Goal: Information Seeking & Learning: Learn about a topic

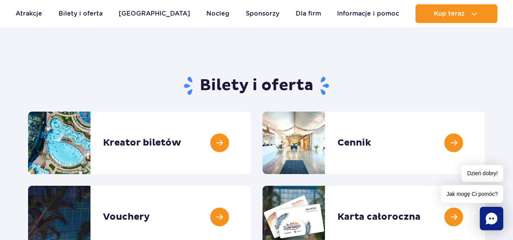
scroll to position [65, 0]
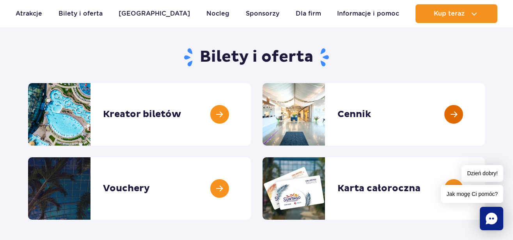
click at [485, 116] on link at bounding box center [485, 114] width 0 height 62
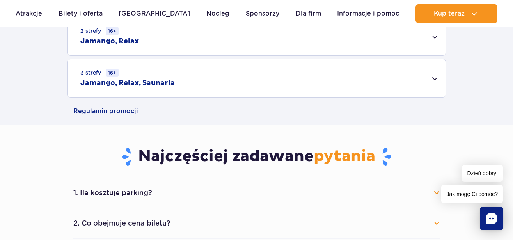
scroll to position [325, 0]
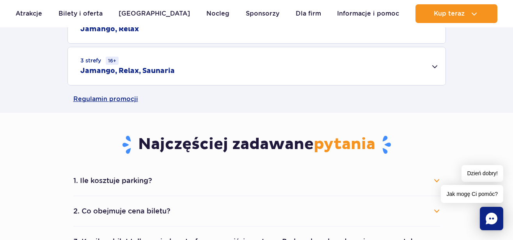
click at [224, 72] on div "3 strefy 16+ Jamango, Relax, Saunaria" at bounding box center [257, 66] width 378 height 38
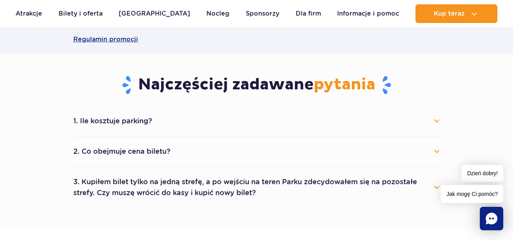
scroll to position [520, 0]
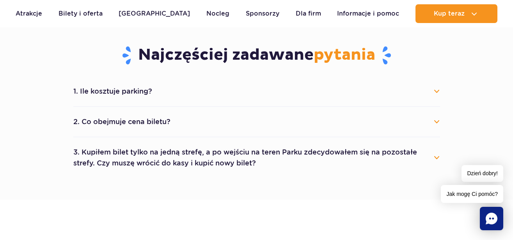
click at [150, 89] on button "1. Ile kosztuje parking?" at bounding box center [256, 91] width 367 height 17
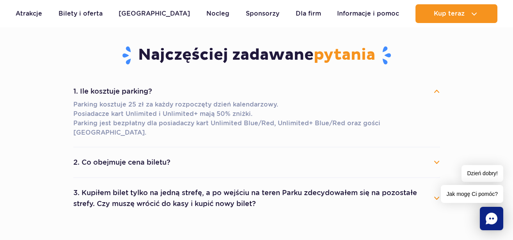
scroll to position [586, 0]
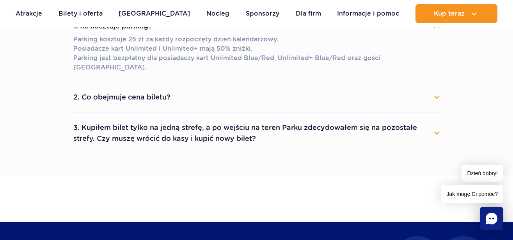
click at [205, 92] on button "2. Co obejmuje cena biletu?" at bounding box center [256, 97] width 367 height 17
